Goal: Information Seeking & Learning: Find specific fact

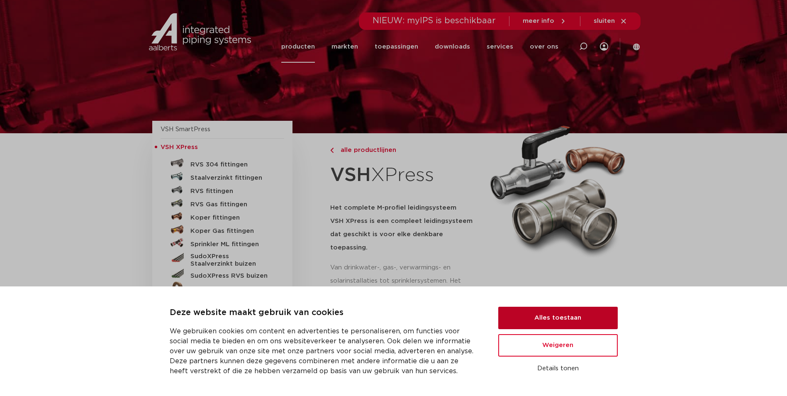
drag, startPoint x: 593, startPoint y: 316, endPoint x: 588, endPoint y: 315, distance: 5.0
click at [592, 316] on button "Alles toestaan" at bounding box center [557, 317] width 119 height 22
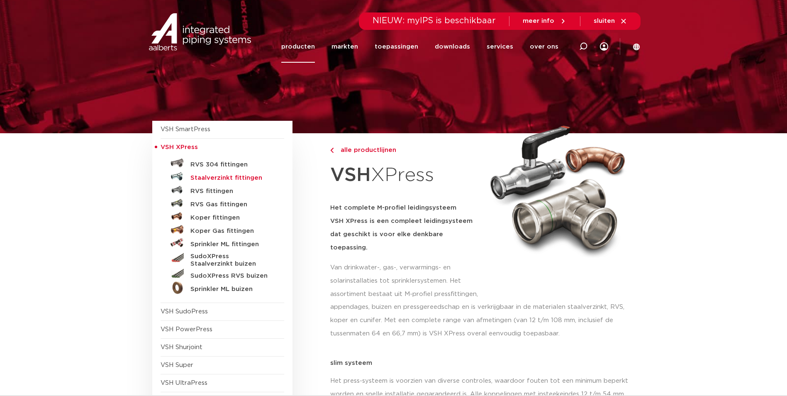
click at [203, 180] on h5 "Staalverzinkt fittingen" at bounding box center [231, 177] width 82 height 7
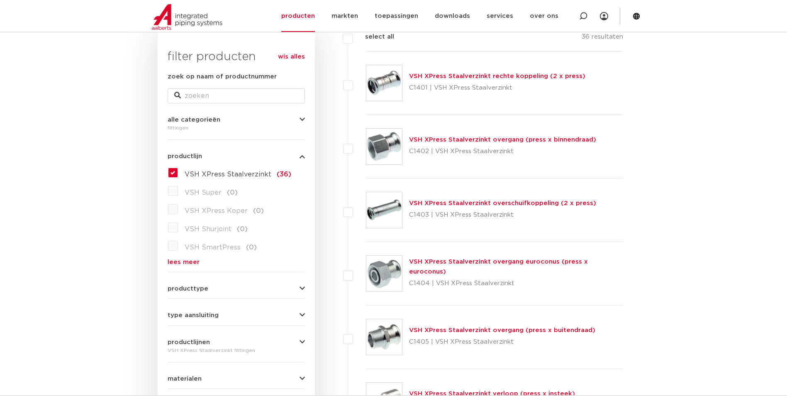
scroll to position [166, 0]
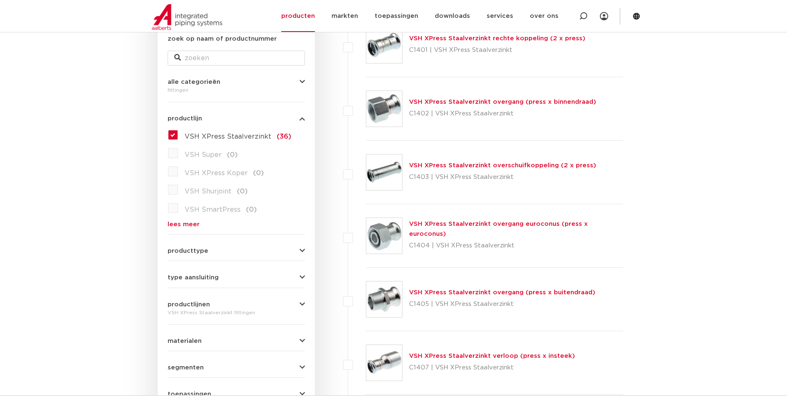
click at [297, 248] on button "producttype" at bounding box center [236, 251] width 137 height 6
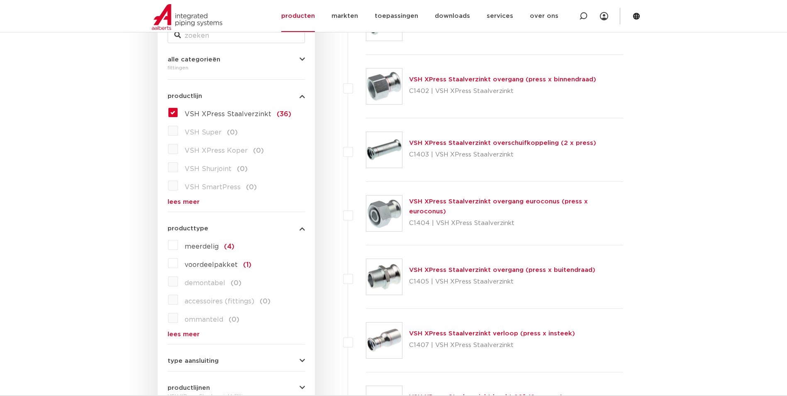
scroll to position [207, 0]
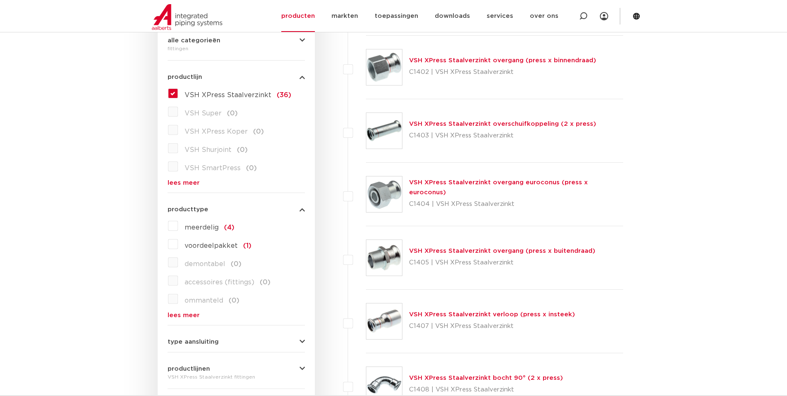
click at [223, 339] on button "type aansluiting" at bounding box center [236, 341] width 137 height 6
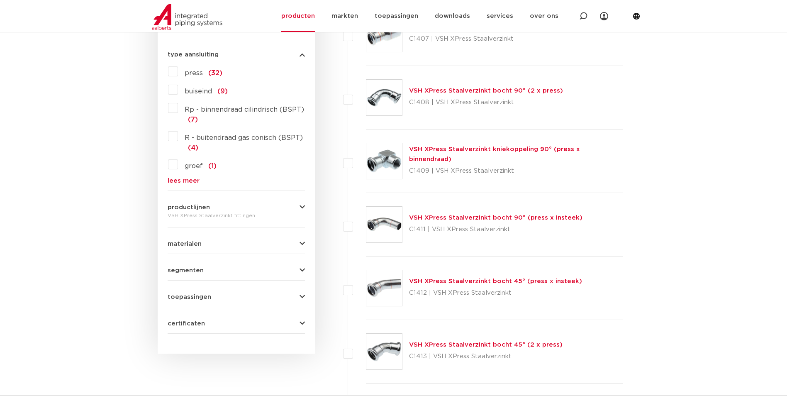
scroll to position [498, 0]
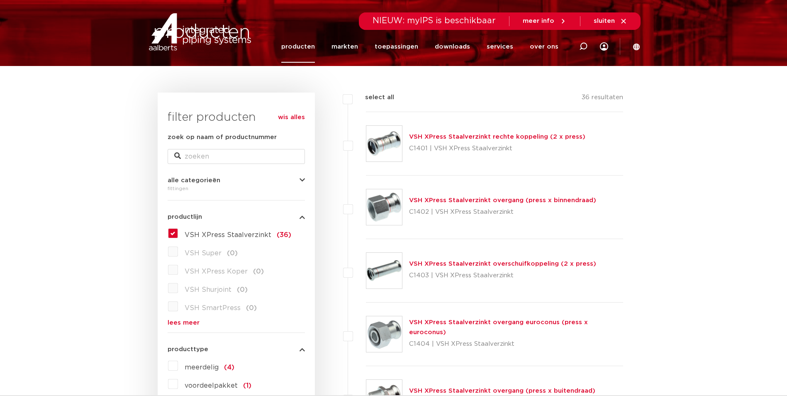
scroll to position [0, 0]
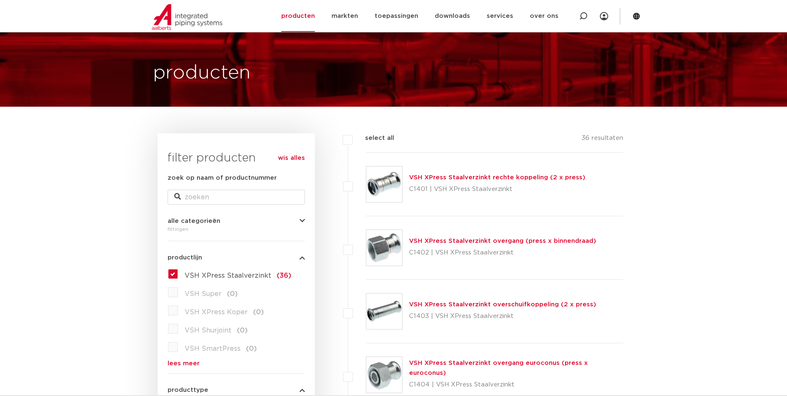
scroll to position [41, 0]
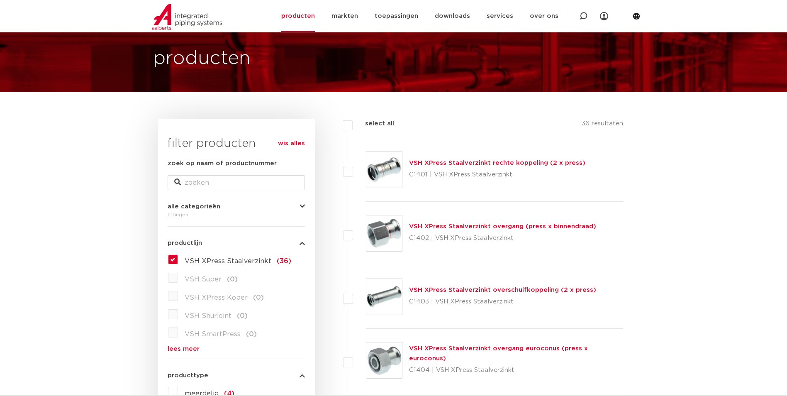
click at [487, 165] on link "VSH XPress Staalverzinkt rechte koppeling (2 x press)" at bounding box center [497, 163] width 176 height 6
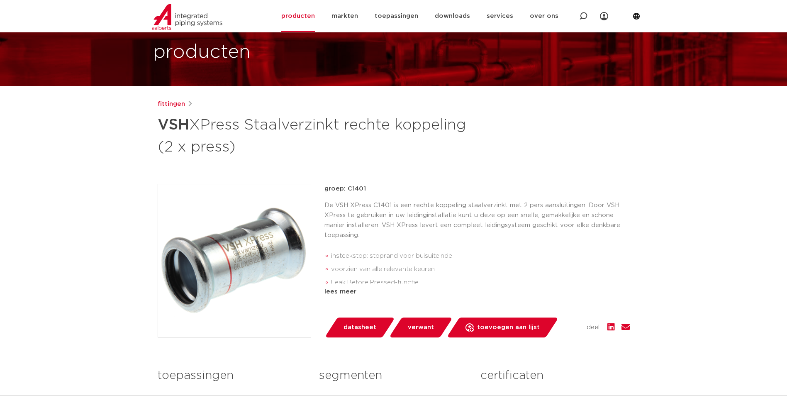
scroll to position [41, 0]
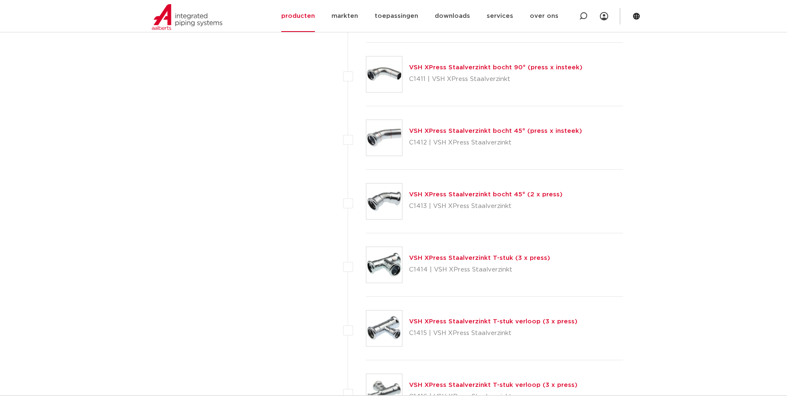
scroll to position [663, 0]
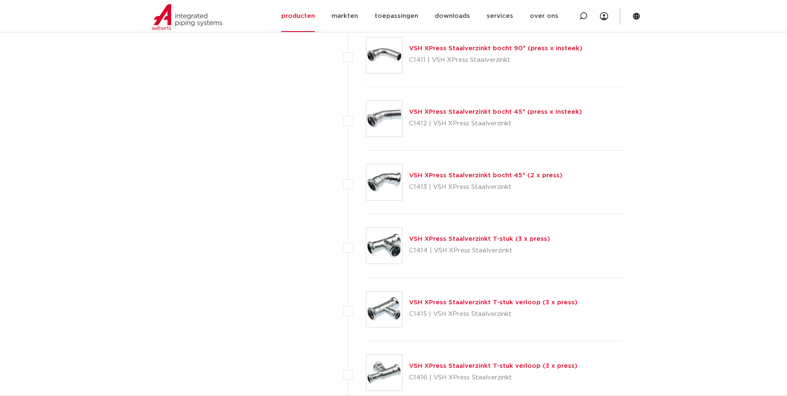
click at [467, 303] on link "VSH XPress Staalverzinkt T-stuk verloop (3 x press)" at bounding box center [493, 302] width 168 height 6
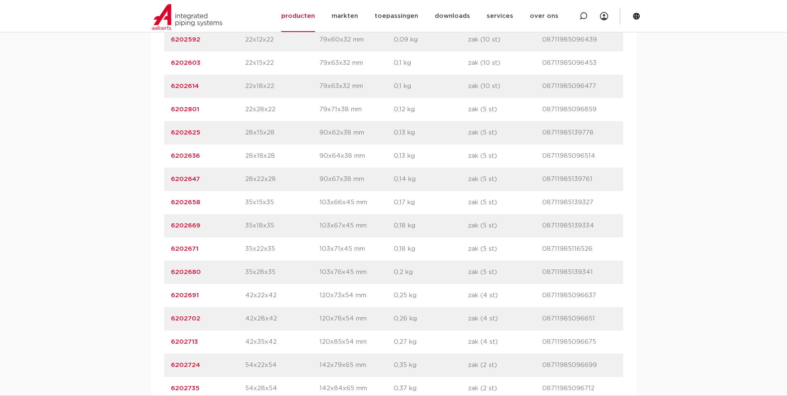
scroll to position [793, 0]
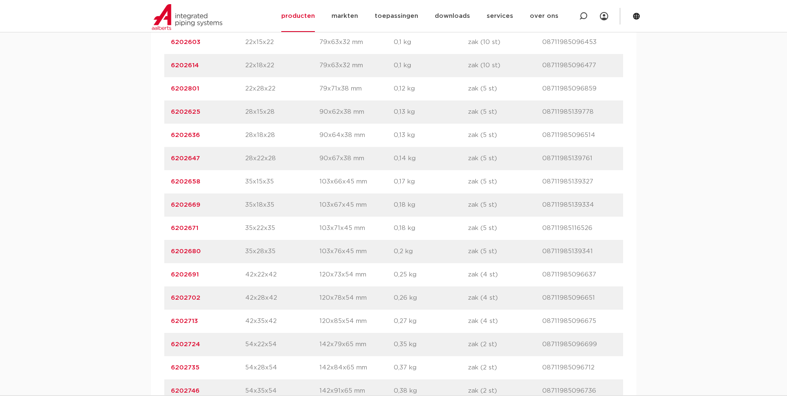
drag, startPoint x: 206, startPoint y: 275, endPoint x: 165, endPoint y: 275, distance: 40.2
click at [165, 275] on div "artikelnummer 6202691 afmeting 42x22x42 afmetingen 120x73x54 mm gewicht 0,25 kg…" at bounding box center [393, 274] width 459 height 23
click at [201, 275] on p "6202691" at bounding box center [208, 275] width 74 height 10
drag, startPoint x: 203, startPoint y: 275, endPoint x: 167, endPoint y: 275, distance: 35.7
click at [167, 275] on div "artikelnummer 6202691 afmeting 42x22x42 afmetingen 120x73x54 mm gewicht 0,25 kg…" at bounding box center [393, 274] width 459 height 23
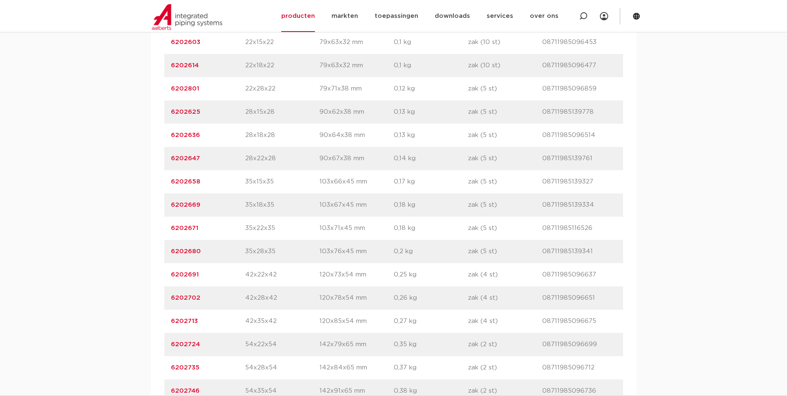
copy link "6202691"
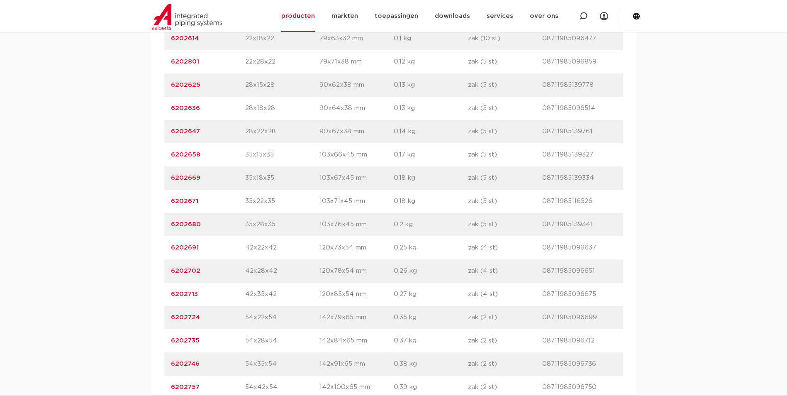
scroll to position [834, 0]
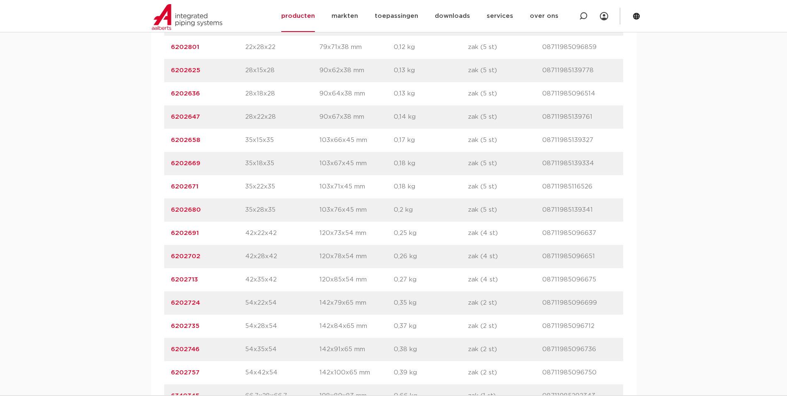
drag, startPoint x: 320, startPoint y: 139, endPoint x: 313, endPoint y: 141, distance: 7.7
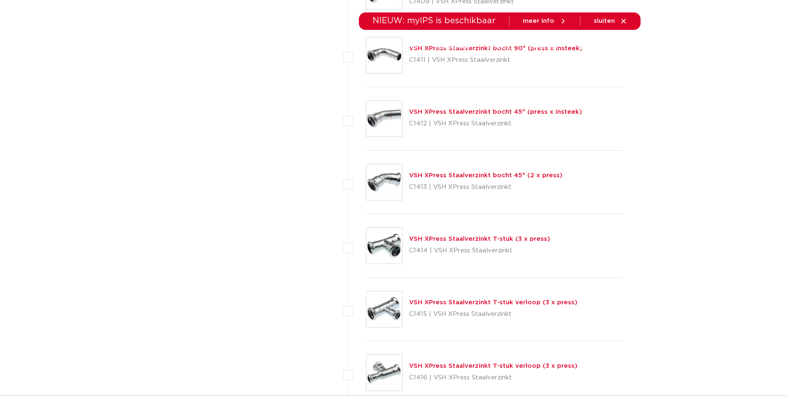
click at [447, 240] on link "VSH XPress Staalverzinkt T-stuk (3 x press)" at bounding box center [479, 239] width 141 height 6
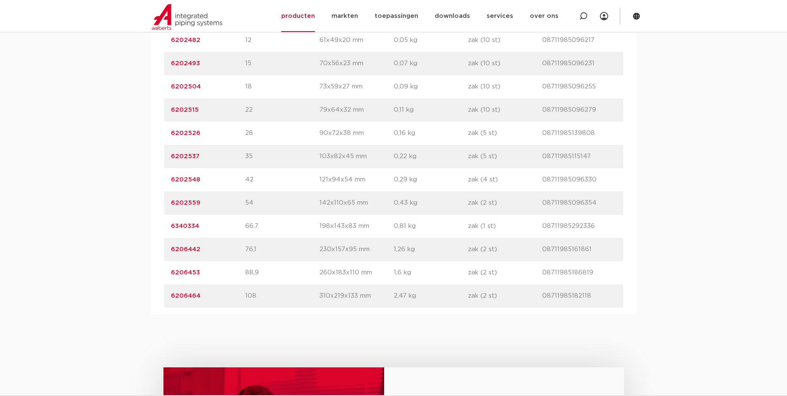
scroll to position [622, 0]
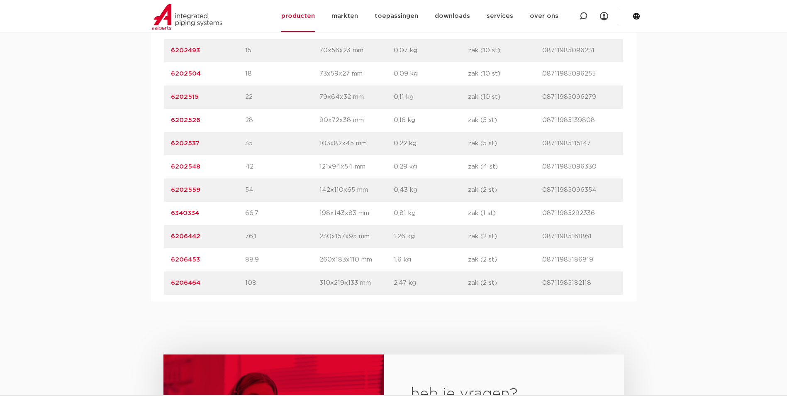
drag, startPoint x: 169, startPoint y: 169, endPoint x: 204, endPoint y: 171, distance: 35.7
click at [204, 171] on div "artikelnummer 6202548 afmeting 42 afmetingen 121x94x54 mm gewicht 0,29 kg verpa…" at bounding box center [393, 166] width 459 height 23
copy link "6202548"
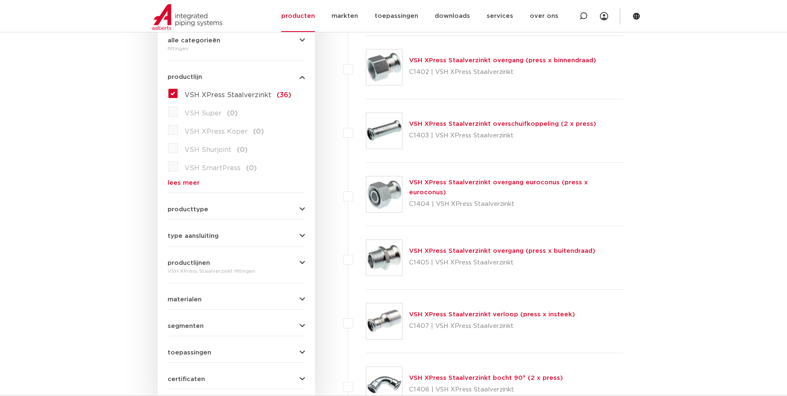
scroll to position [166, 0]
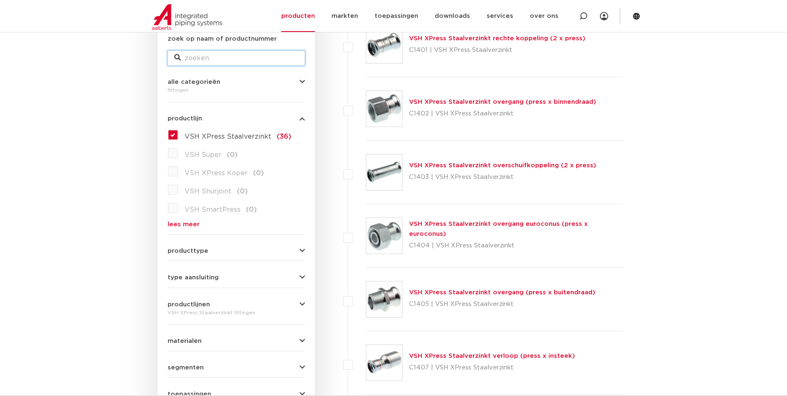
click at [214, 58] on input "zoek op naam of productnummer" at bounding box center [236, 58] width 137 height 15
type input "afsluiters"
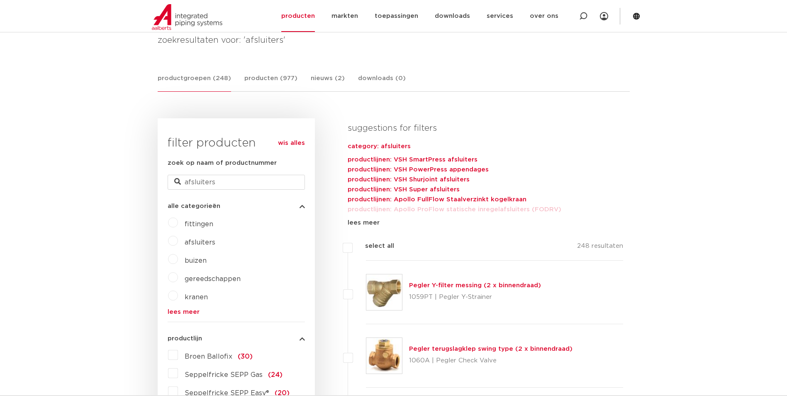
scroll to position [124, 0]
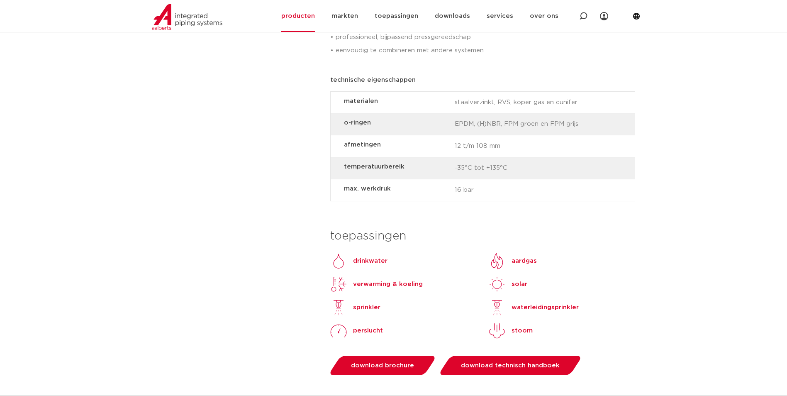
scroll to position [663, 0]
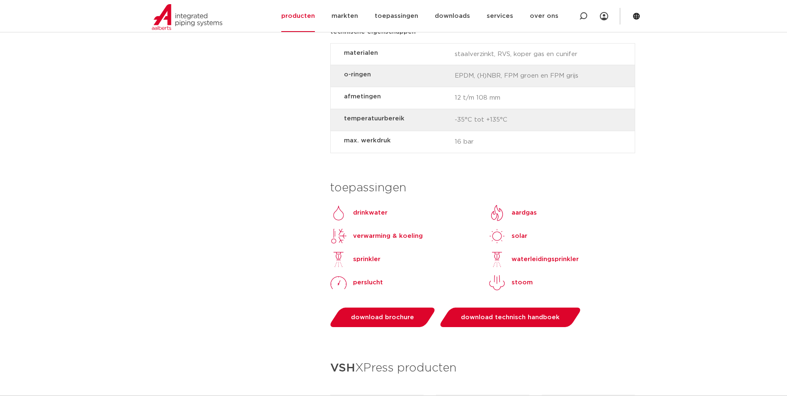
click at [387, 231] on p "verwarming & koeling" at bounding box center [388, 236] width 70 height 10
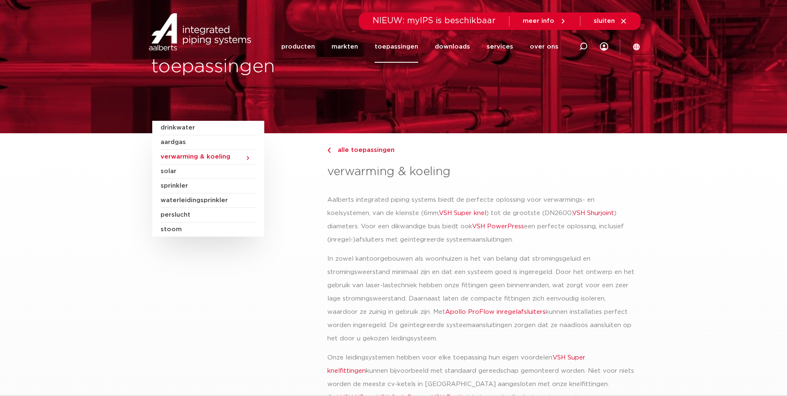
drag, startPoint x: 208, startPoint y: 231, endPoint x: 197, endPoint y: 230, distance: 11.6
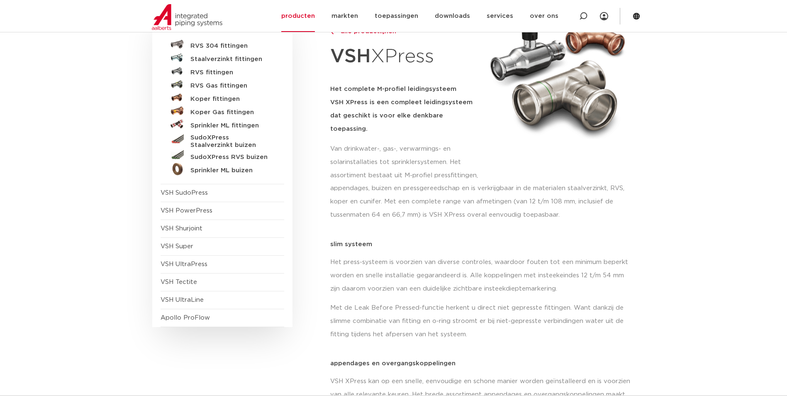
scroll to position [41, 0]
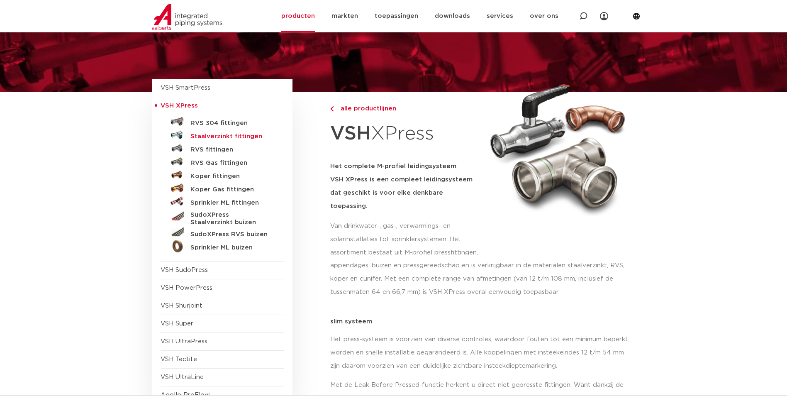
click at [203, 139] on h5 "Staalverzinkt fittingen" at bounding box center [231, 136] width 82 height 7
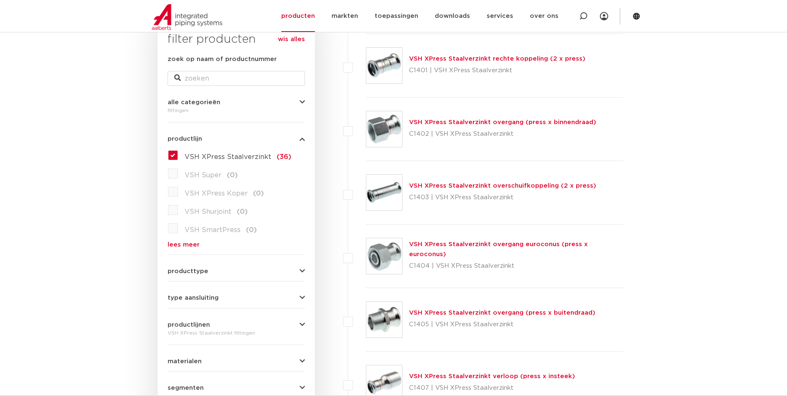
scroll to position [166, 0]
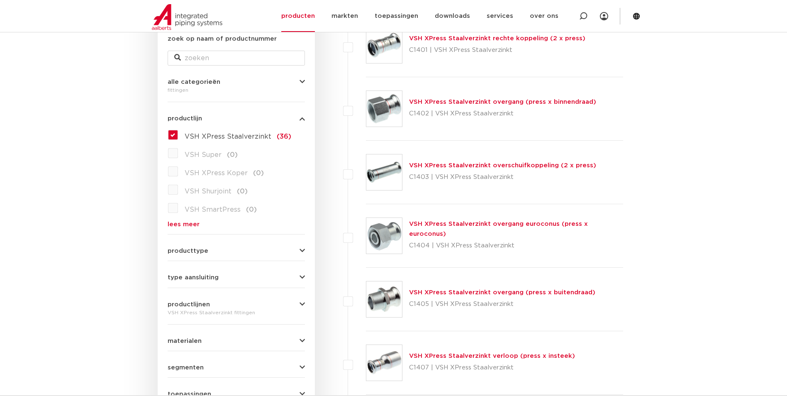
click at [248, 279] on button "type aansluiting" at bounding box center [236, 277] width 137 height 6
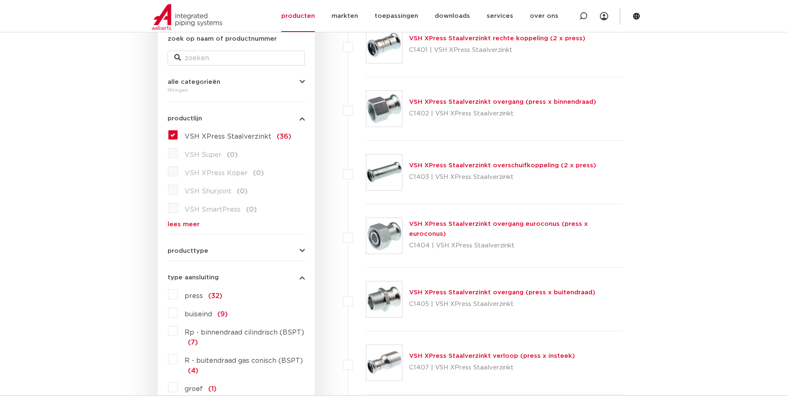
click at [248, 279] on button "type aansluiting" at bounding box center [236, 277] width 137 height 6
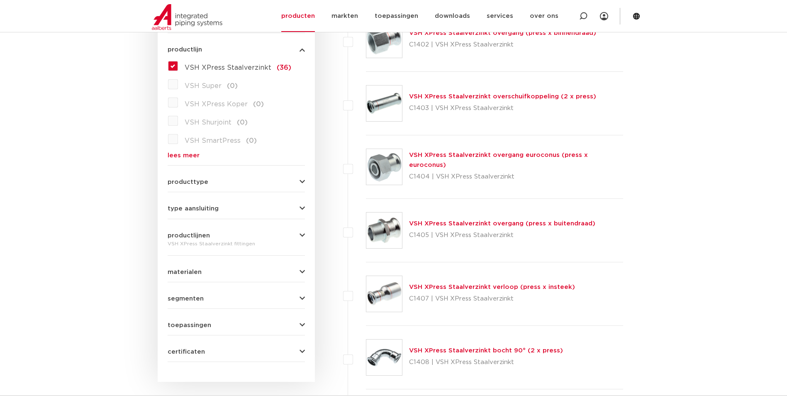
scroll to position [249, 0]
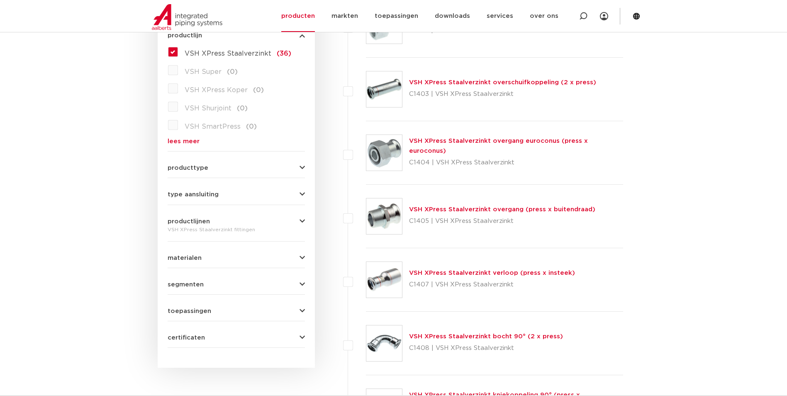
click at [245, 315] on form "zoek op naam of productnummer alle categorieën fittingen fittingen afsluiters b…" at bounding box center [236, 149] width 137 height 396
click at [245, 311] on button "toepassingen" at bounding box center [236, 311] width 137 height 6
click at [242, 309] on button "toepassingen" at bounding box center [236, 311] width 137 height 6
click at [250, 283] on button "segmenten" at bounding box center [236, 284] width 137 height 6
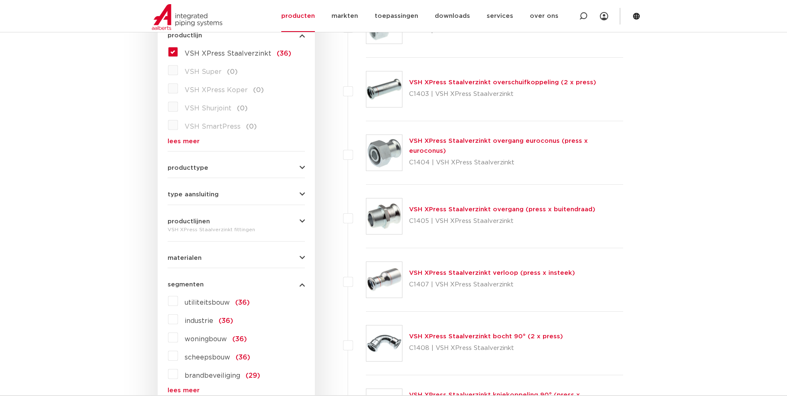
click at [250, 283] on button "segmenten" at bounding box center [236, 284] width 137 height 6
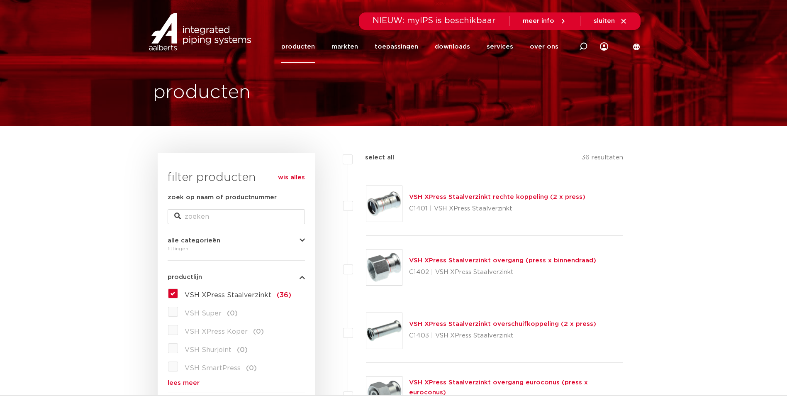
scroll to position [0, 0]
